Goal: Find contact information: Find contact information

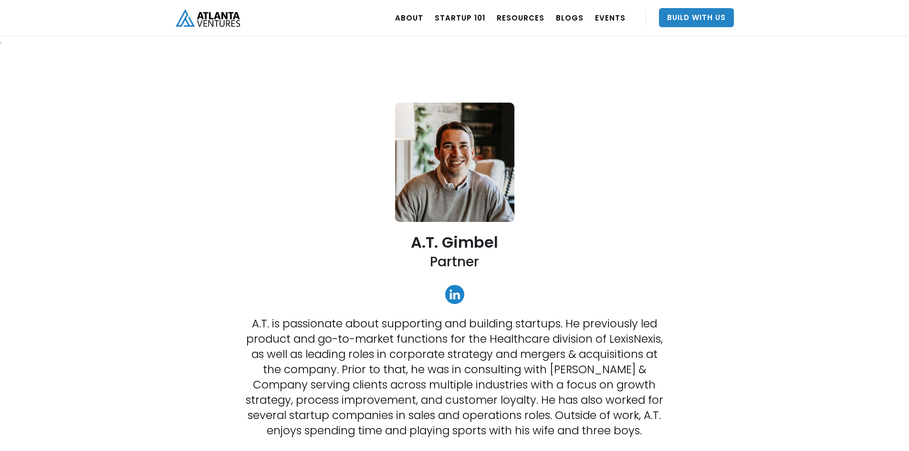
click at [454, 292] on link at bounding box center [454, 294] width 19 height 19
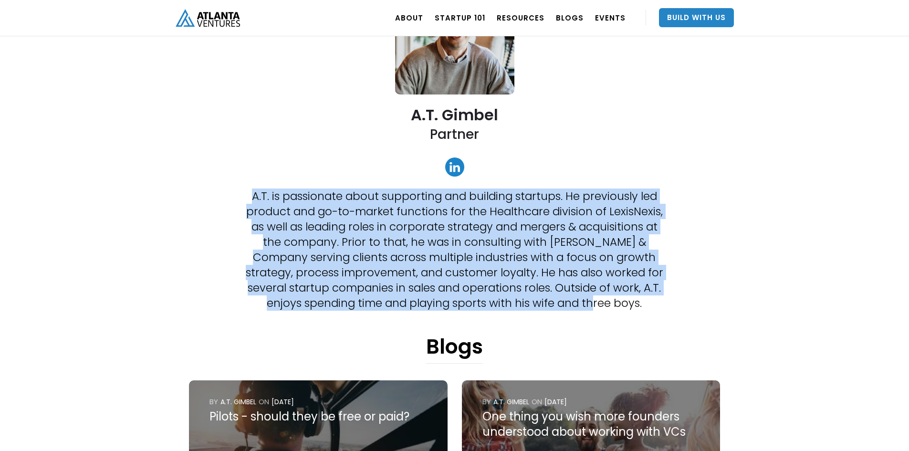
drag, startPoint x: 619, startPoint y: 298, endPoint x: 239, endPoint y: 202, distance: 392.0
click at [314, 222] on p "A.T. is passionate about supporting and building startups. He previously led pr…" at bounding box center [454, 249] width 424 height 122
drag, startPoint x: 612, startPoint y: 300, endPoint x: 222, endPoint y: 197, distance: 403.0
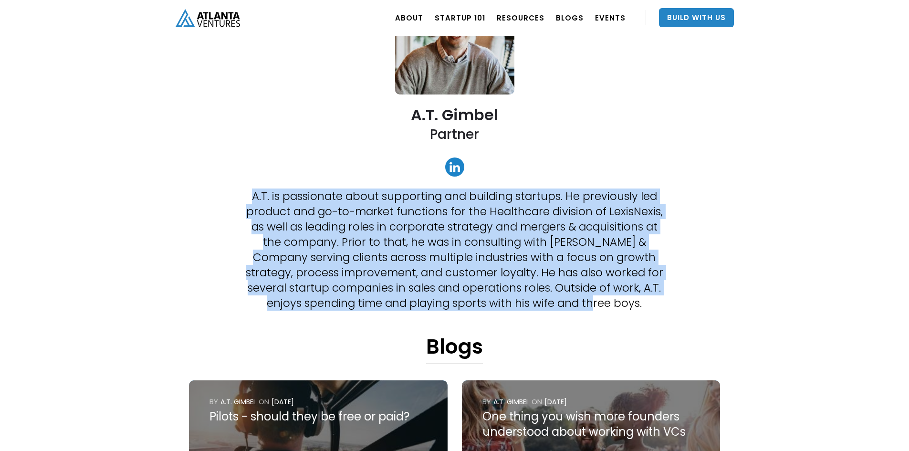
copy p "A.T. is passionate about supporting and building startups. He previously led pr…"
click at [518, 222] on p "A.T. is passionate about supporting and building startups. He previously led pr…" at bounding box center [454, 249] width 424 height 122
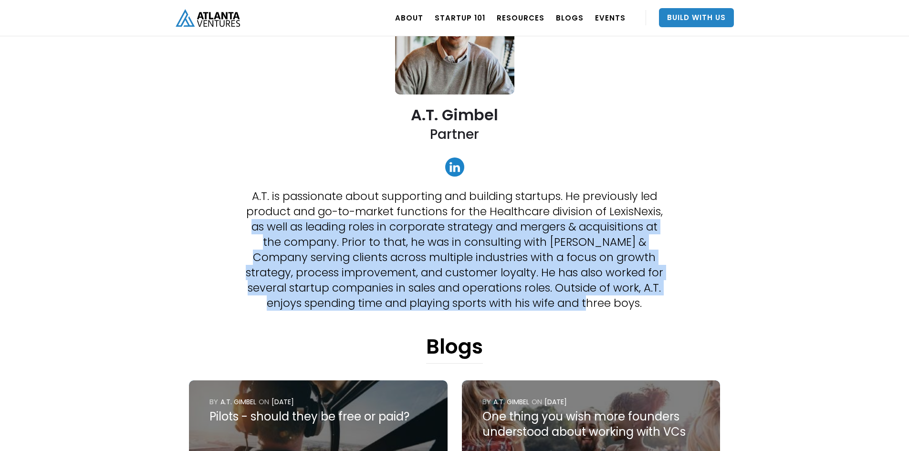
drag, startPoint x: 593, startPoint y: 305, endPoint x: 239, endPoint y: 223, distance: 362.8
click at [437, 262] on p "A.T. is passionate about supporting and building startups. He previously led pr…" at bounding box center [454, 249] width 424 height 122
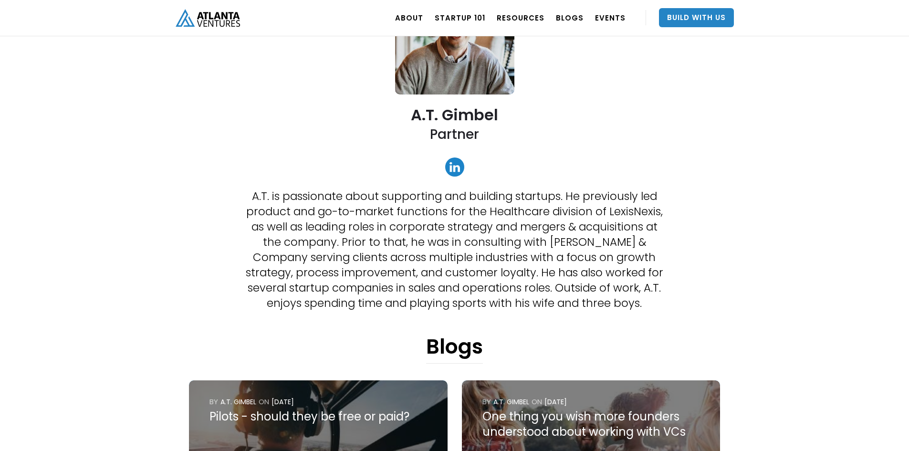
scroll to position [254, 0]
